Goal: Information Seeking & Learning: Learn about a topic

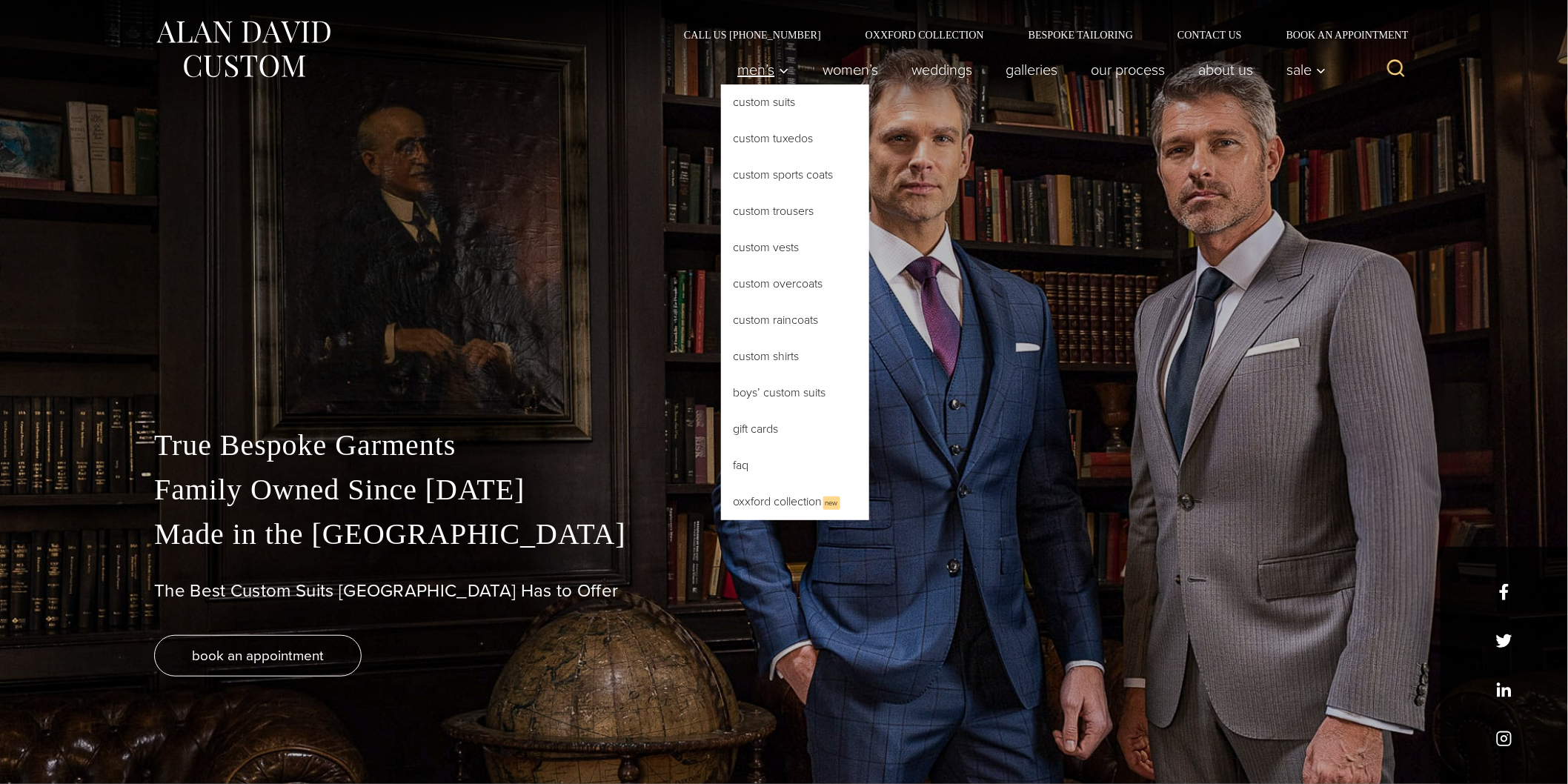
click at [742, 63] on span "Men’s" at bounding box center [763, 70] width 52 height 15
click at [744, 104] on link "Custom Suits" at bounding box center [795, 102] width 148 height 36
